Goal: Find specific page/section: Find specific page/section

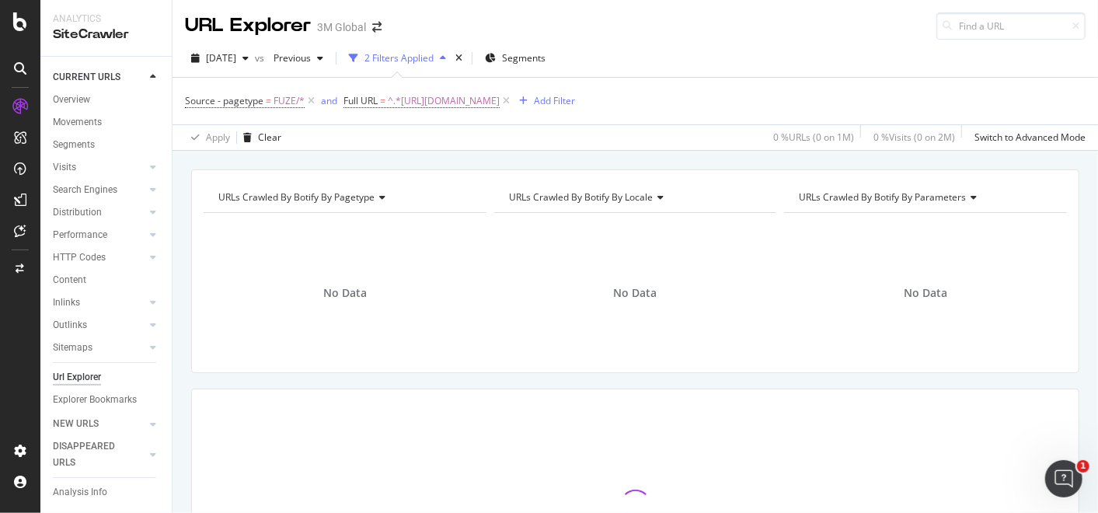
click at [162, 10] on div "Analytics SiteCrawler" at bounding box center [105, 28] width 131 height 56
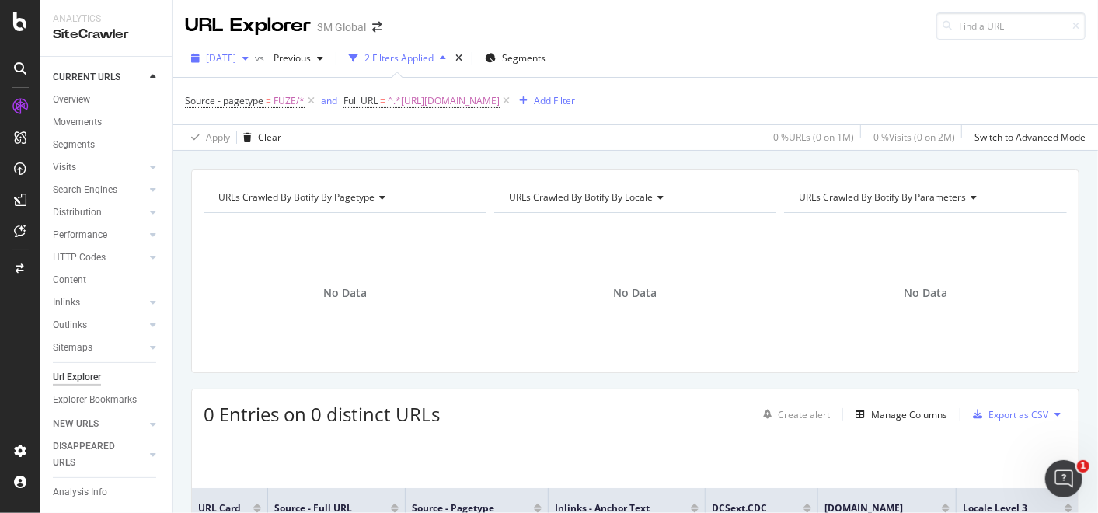
click at [255, 60] on div "button" at bounding box center [245, 58] width 19 height 9
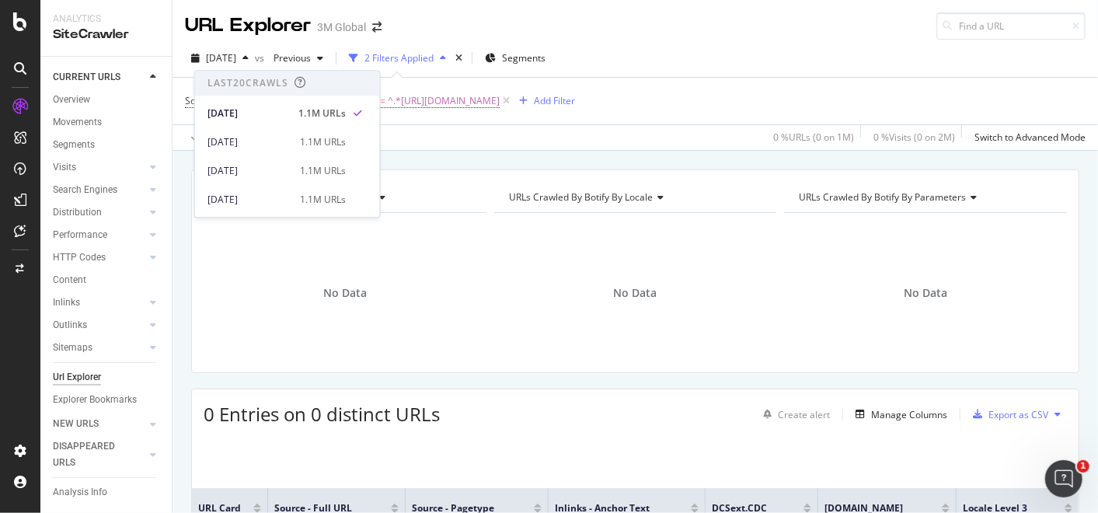
click at [623, 26] on div "URL Explorer 3M Global" at bounding box center [636, 20] width 926 height 40
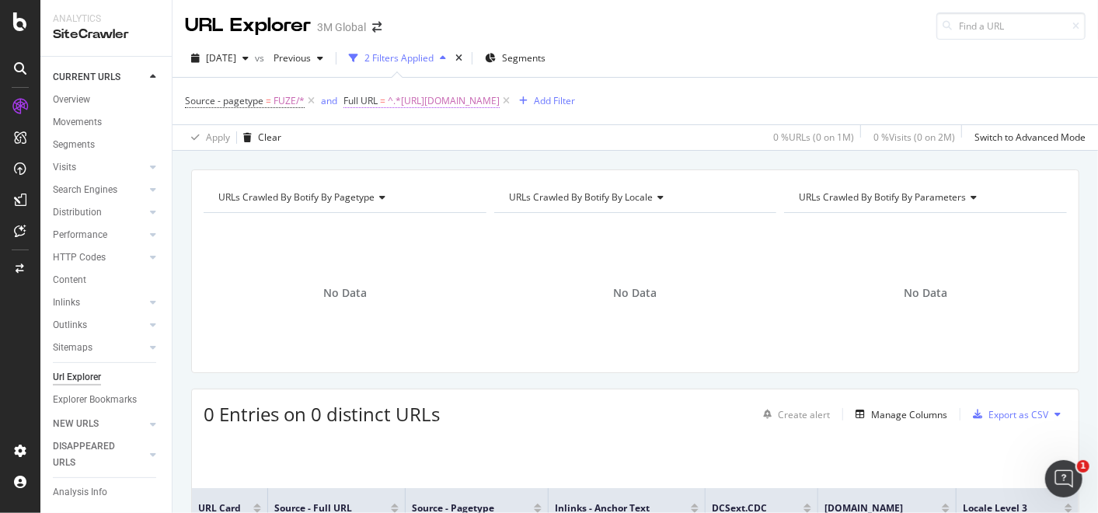
click at [500, 95] on span "^.*[URL][DOMAIN_NAME]" at bounding box center [444, 101] width 112 height 22
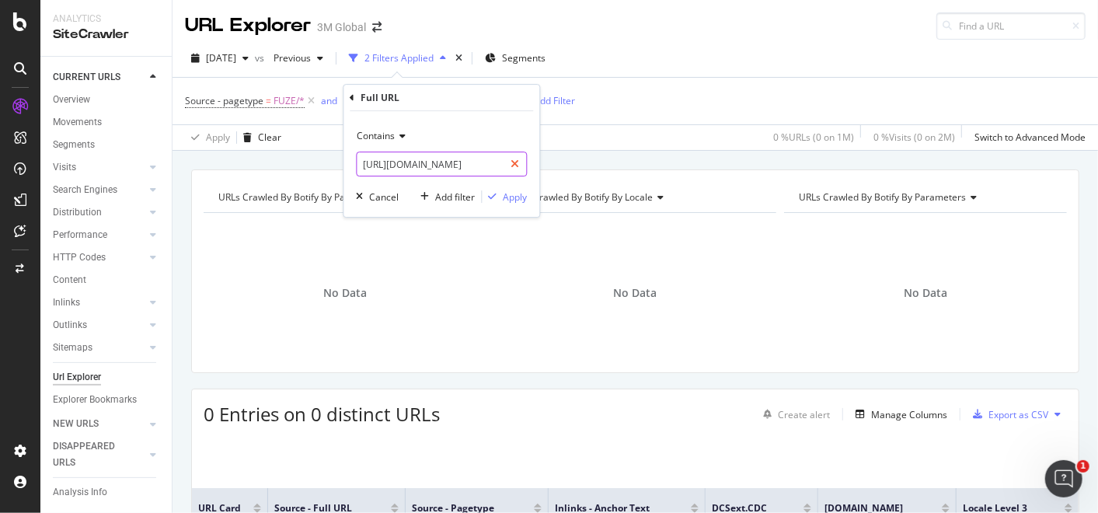
click at [513, 164] on icon at bounding box center [515, 164] width 9 height 11
click at [474, 170] on input "text" at bounding box center [441, 164] width 169 height 25
paste input "[URL][DOMAIN_NAME]"
type input "[URL][DOMAIN_NAME]"
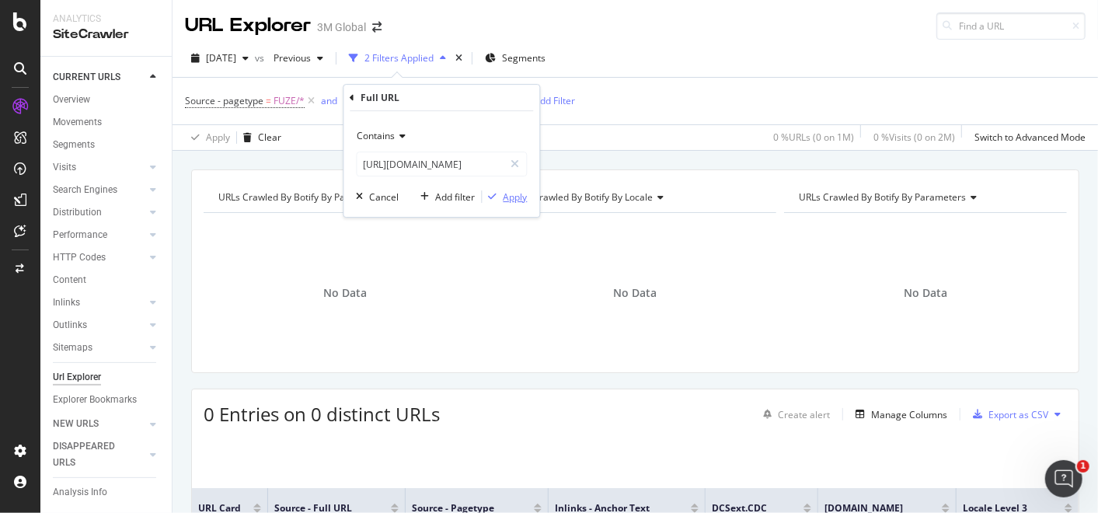
click at [523, 194] on div "Apply" at bounding box center [515, 196] width 24 height 13
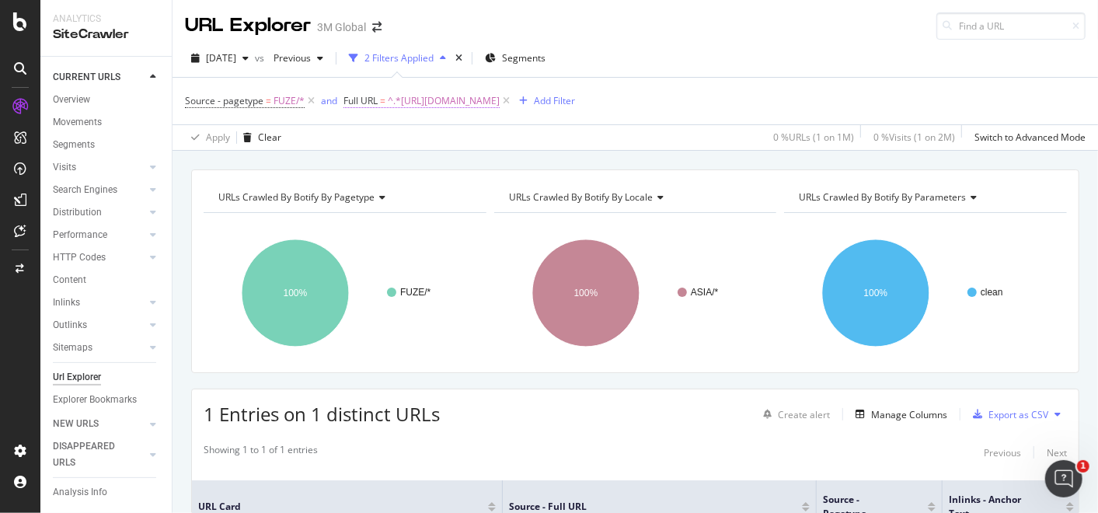
click at [500, 98] on span "^.*[URL][DOMAIN_NAME]" at bounding box center [444, 101] width 112 height 22
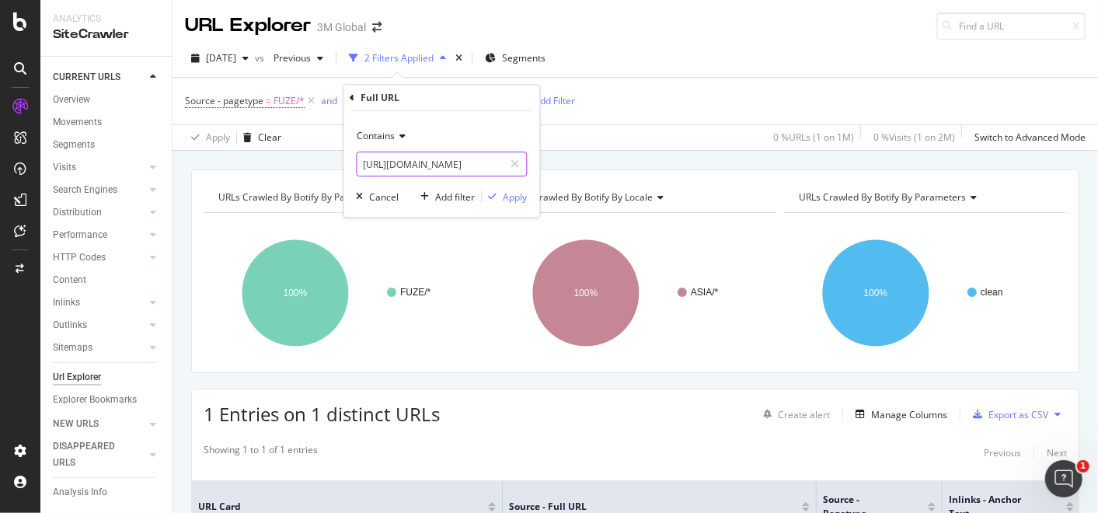
click at [484, 158] on input "[URL][DOMAIN_NAME]" at bounding box center [430, 164] width 147 height 25
click at [616, 144] on div "Apply Clear 0 % URLs ( 1 on 1M ) 0 % Visits ( 1 on 2M ) Switch to Advanced Mode" at bounding box center [636, 137] width 926 height 26
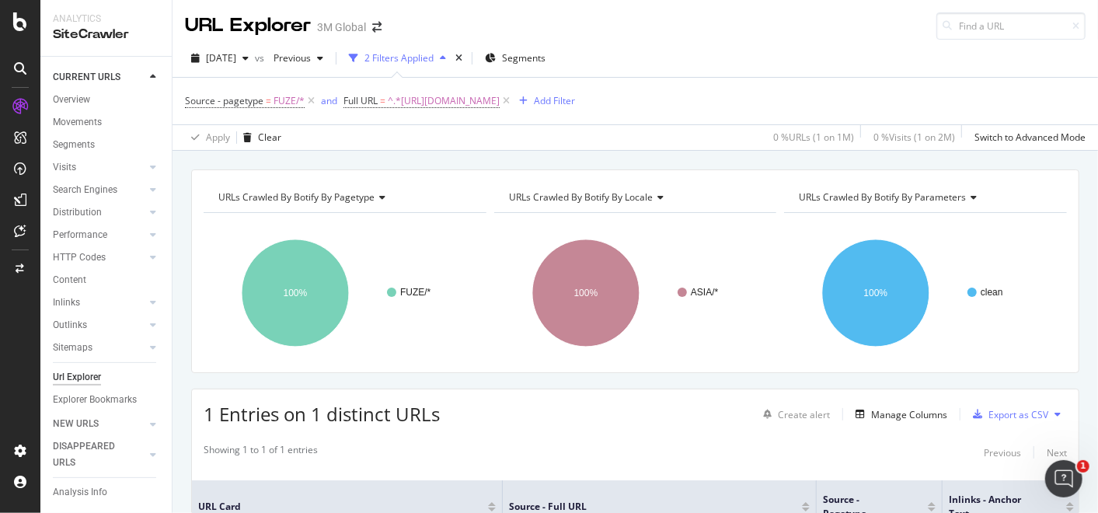
scroll to position [167, 0]
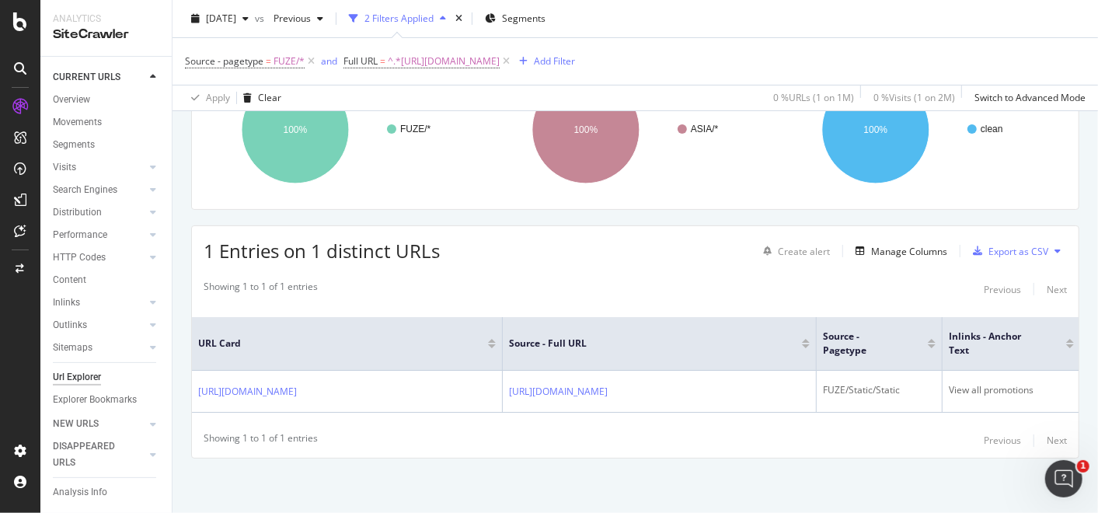
click at [625, 280] on div "Showing 1 to 1 of 1 entries Previous Next" at bounding box center [635, 289] width 887 height 19
